Goal: Browse casually

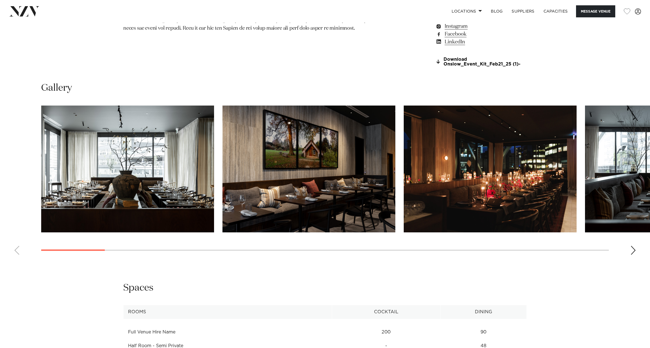
scroll to position [589, 0]
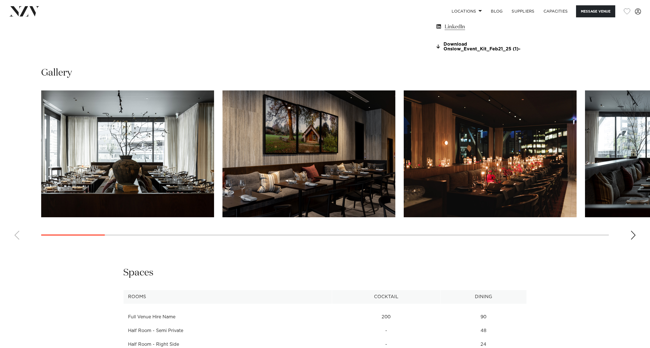
click at [631, 234] on div "Next slide" at bounding box center [634, 235] width 6 height 9
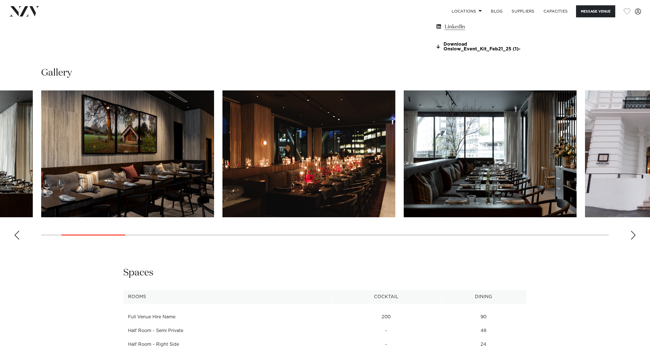
click at [631, 234] on div "Next slide" at bounding box center [634, 235] width 6 height 9
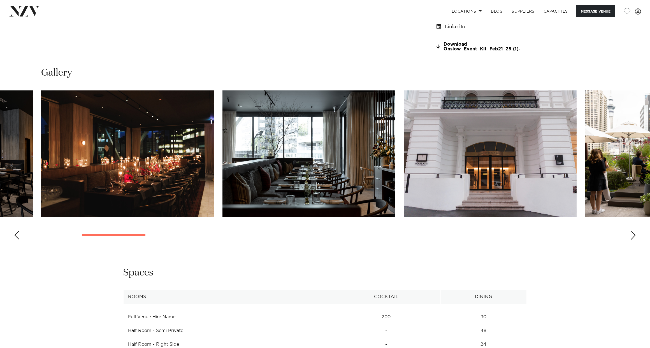
click at [631, 234] on div "Next slide" at bounding box center [634, 235] width 6 height 9
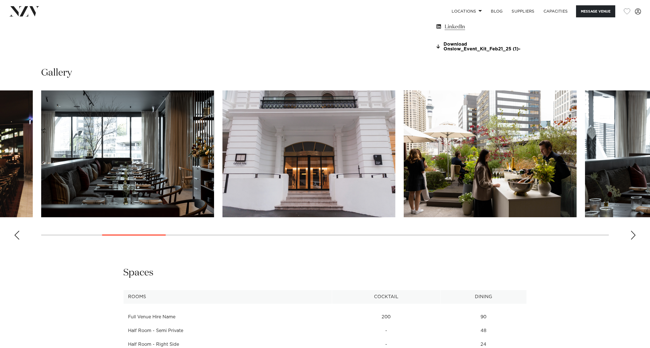
click at [631, 234] on div "Next slide" at bounding box center [634, 235] width 6 height 9
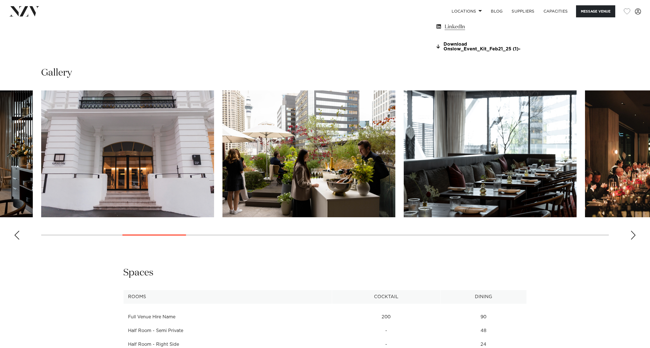
click at [631, 234] on div "Next slide" at bounding box center [634, 235] width 6 height 9
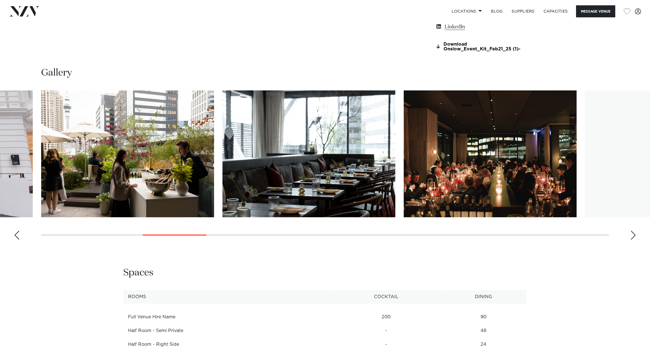
click at [631, 234] on div "Next slide" at bounding box center [634, 235] width 6 height 9
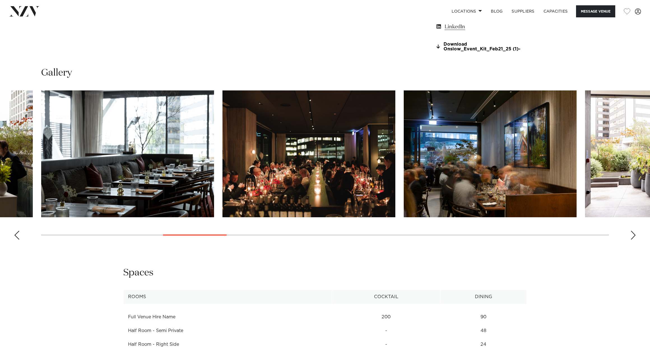
click at [631, 234] on div "Next slide" at bounding box center [634, 235] width 6 height 9
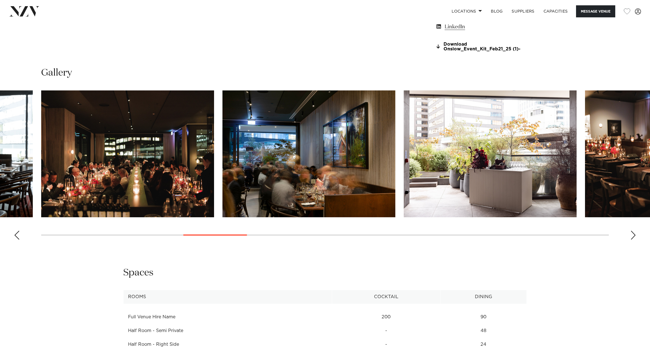
click at [631, 234] on div "Next slide" at bounding box center [634, 235] width 6 height 9
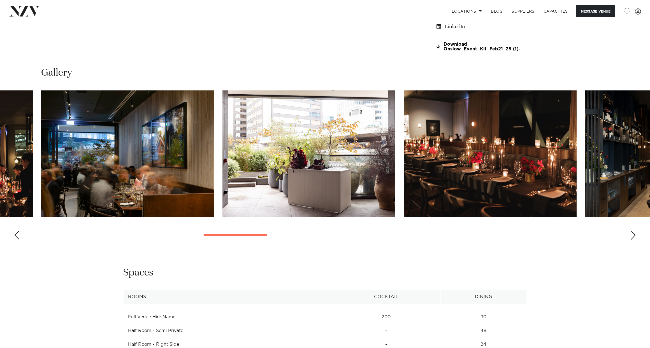
click at [631, 234] on div "Next slide" at bounding box center [634, 235] width 6 height 9
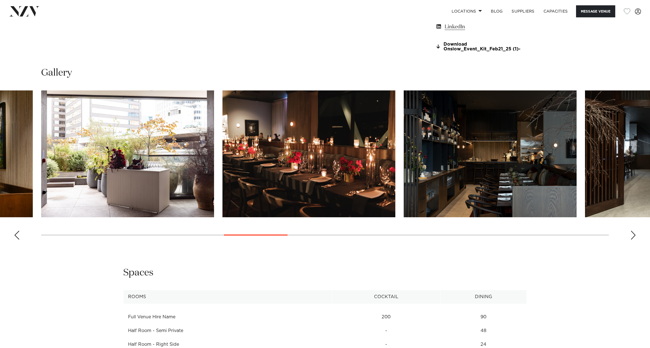
click at [631, 234] on div "Next slide" at bounding box center [634, 235] width 6 height 9
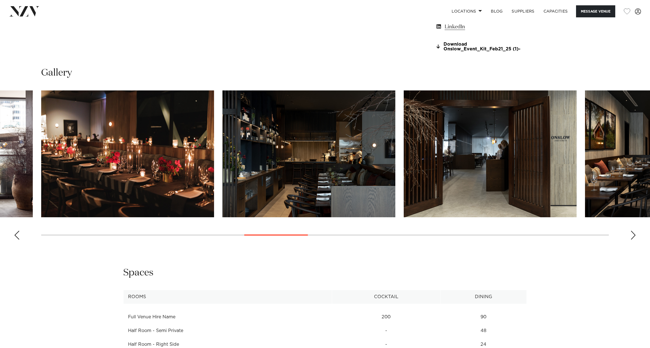
click at [631, 234] on div "Next slide" at bounding box center [634, 235] width 6 height 9
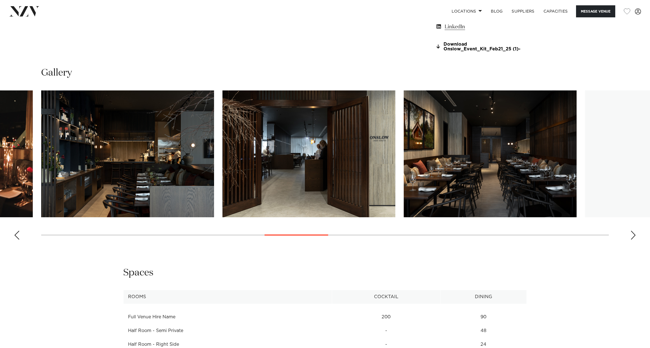
click at [631, 234] on div "Next slide" at bounding box center [634, 235] width 6 height 9
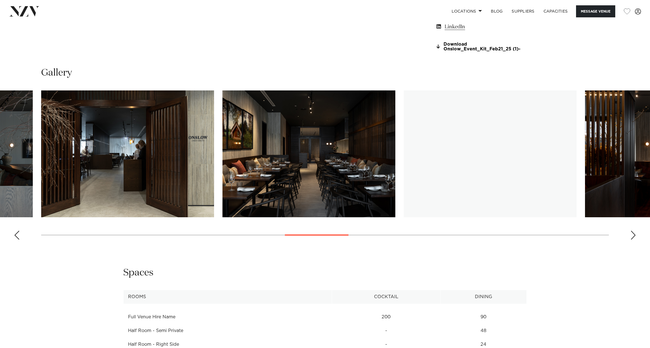
click at [631, 234] on div "Next slide" at bounding box center [634, 235] width 6 height 9
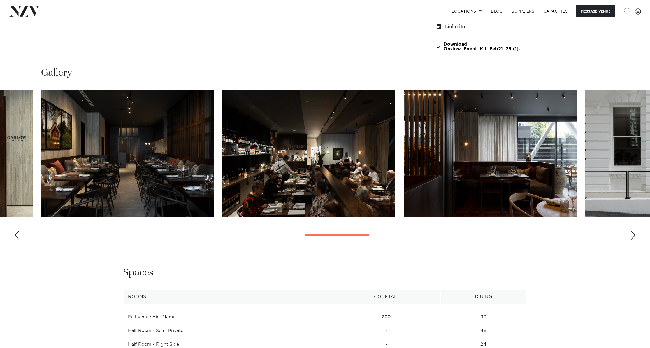
click at [631, 234] on div "Next slide" at bounding box center [634, 235] width 6 height 9
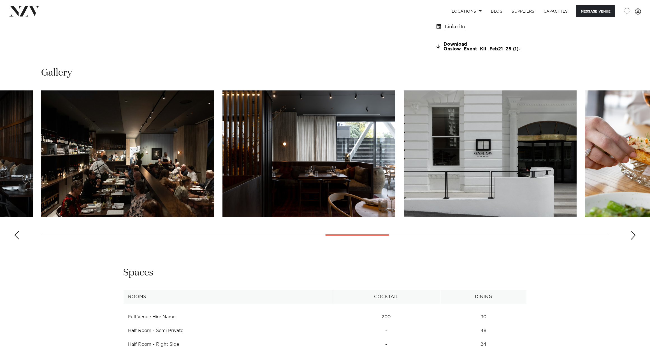
click at [631, 234] on div "Next slide" at bounding box center [634, 235] width 6 height 9
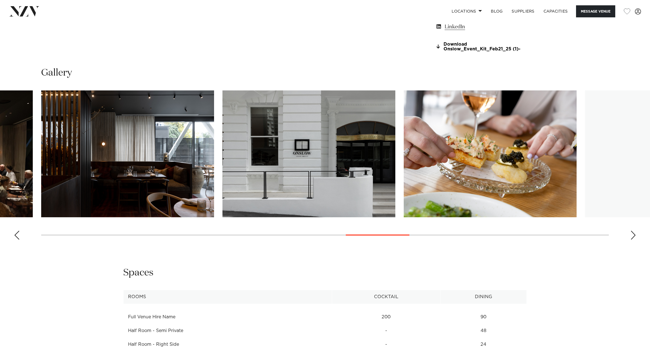
click at [631, 234] on div "Next slide" at bounding box center [634, 235] width 6 height 9
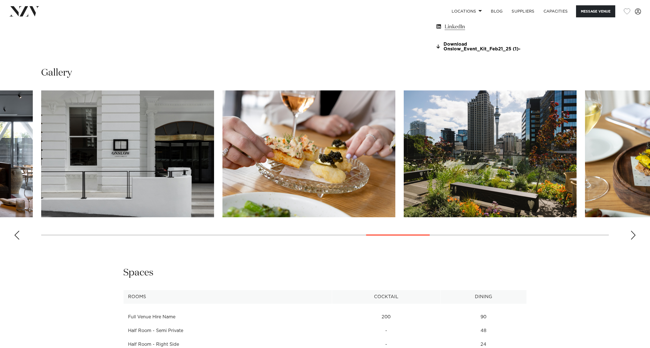
click at [631, 234] on div "Next slide" at bounding box center [634, 235] width 6 height 9
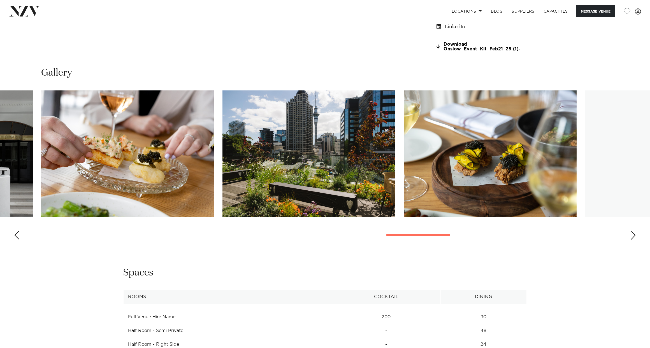
click at [631, 234] on div "Next slide" at bounding box center [634, 235] width 6 height 9
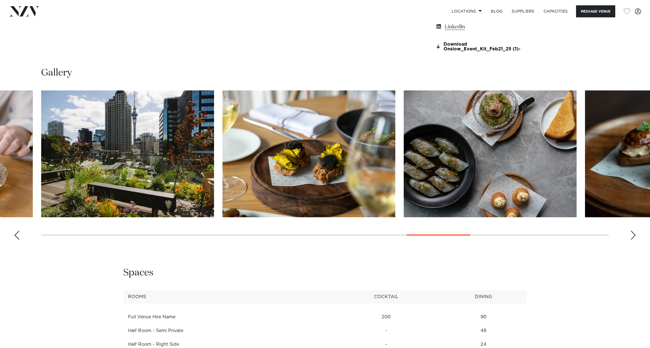
click at [631, 234] on div "Next slide" at bounding box center [634, 235] width 6 height 9
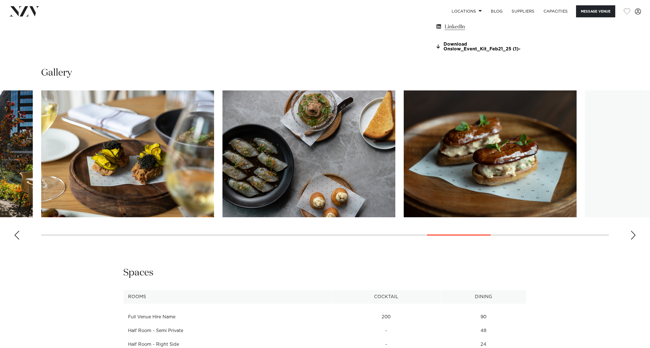
click at [631, 234] on div "Next slide" at bounding box center [634, 235] width 6 height 9
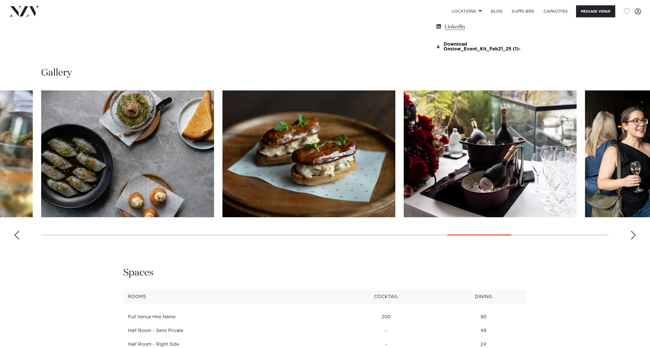
click at [631, 234] on div "Next slide" at bounding box center [634, 235] width 6 height 9
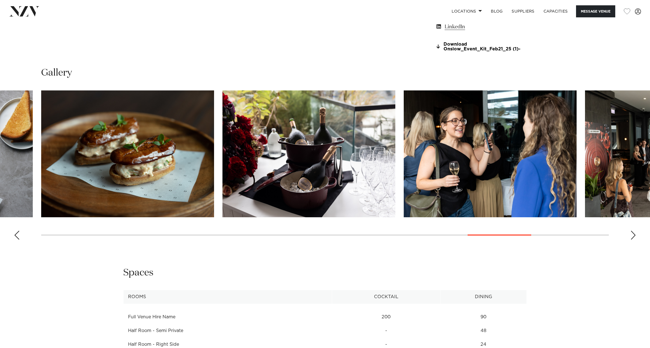
click at [631, 234] on div "Next slide" at bounding box center [634, 235] width 6 height 9
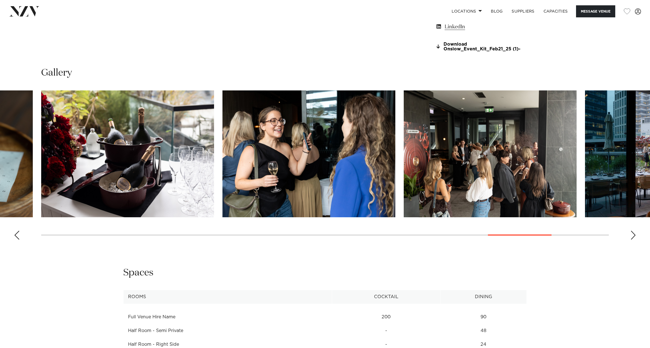
click at [631, 234] on div "Next slide" at bounding box center [634, 235] width 6 height 9
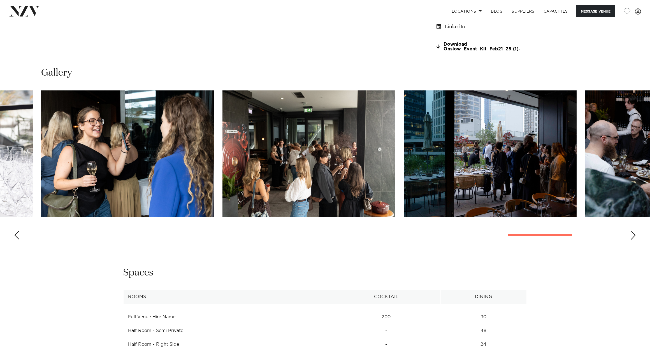
click at [631, 234] on div "Next slide" at bounding box center [634, 235] width 6 height 9
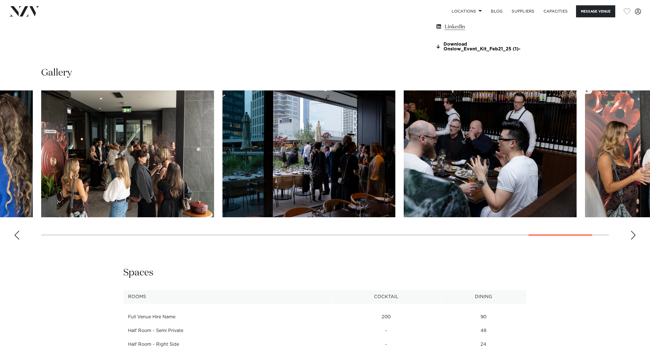
click at [631, 234] on div "Next slide" at bounding box center [634, 235] width 6 height 9
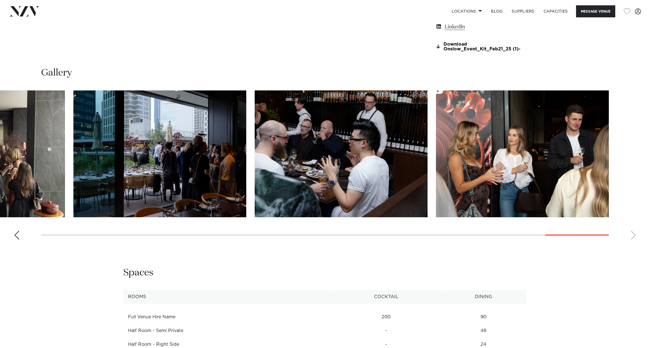
click at [631, 234] on swiper-container at bounding box center [325, 168] width 650 height 154
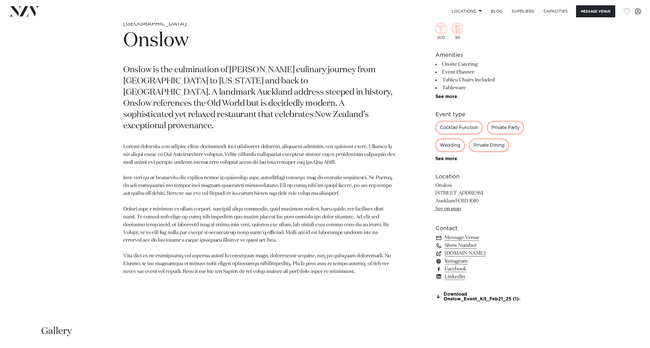
scroll to position [308, 0]
